Goal: Transaction & Acquisition: Register for event/course

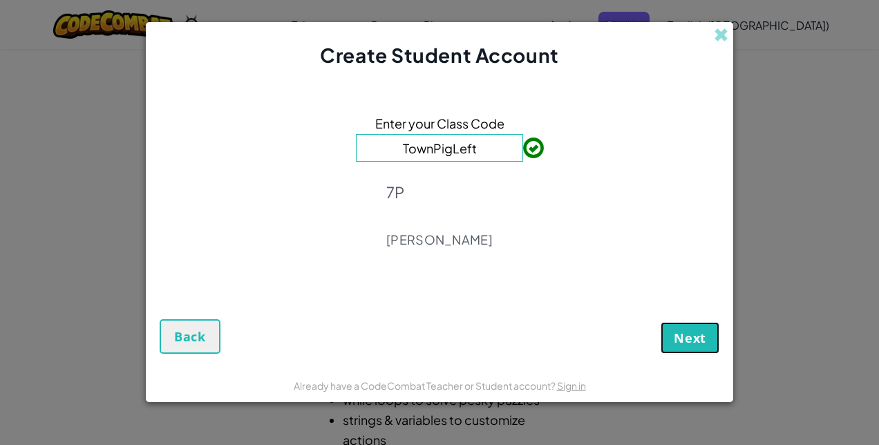
click at [676, 333] on span "Next" at bounding box center [690, 338] width 32 height 17
click at [688, 338] on span "Next" at bounding box center [690, 338] width 32 height 17
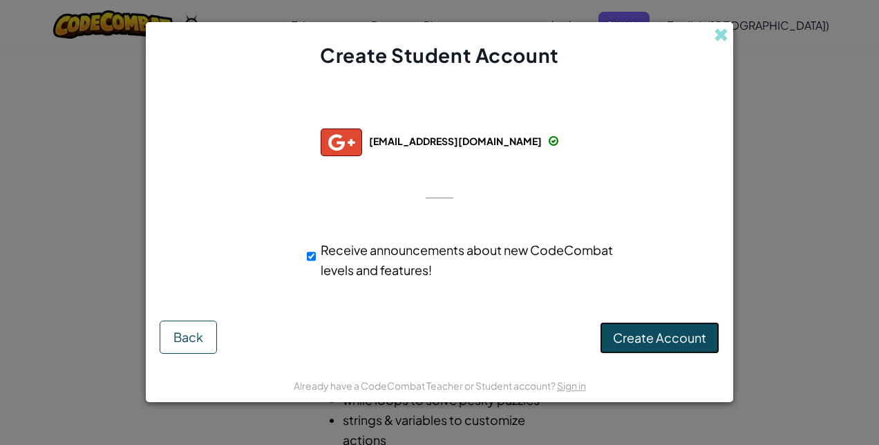
click at [663, 331] on span "Create Account" at bounding box center [659, 338] width 93 height 16
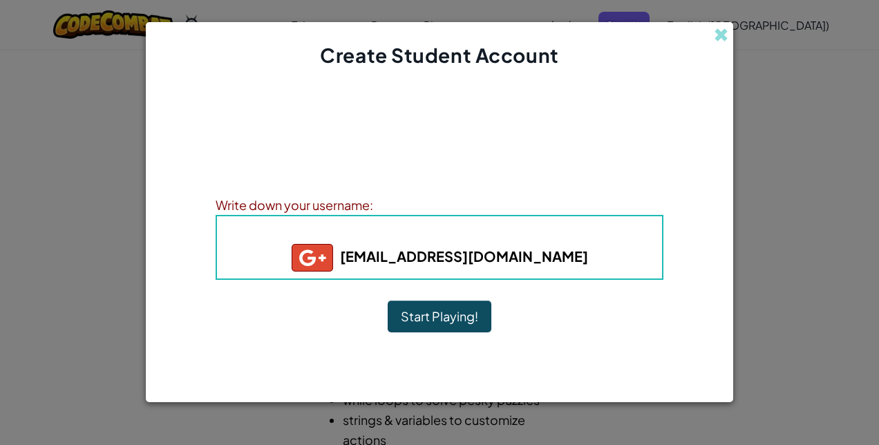
click at [444, 314] on button "Start Playing!" at bounding box center [440, 317] width 104 height 32
